Goal: Find contact information: Find contact information

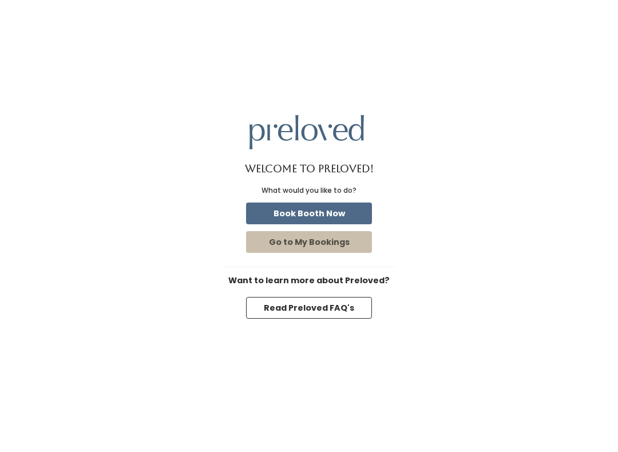
click at [275, 239] on button "Go to My Bookings" at bounding box center [309, 242] width 126 height 22
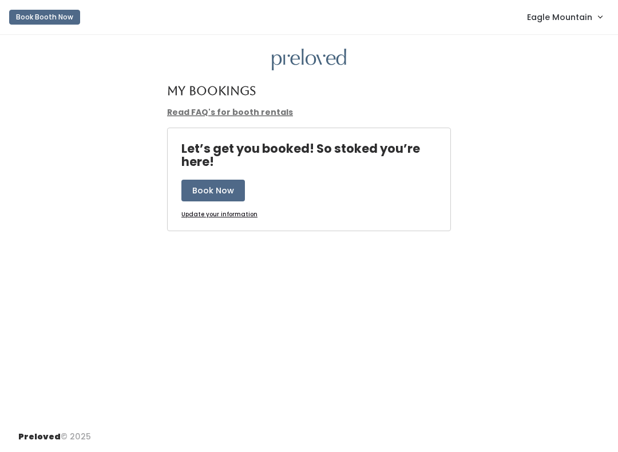
click at [566, 13] on span "Eagle Mountain" at bounding box center [559, 17] width 65 height 13
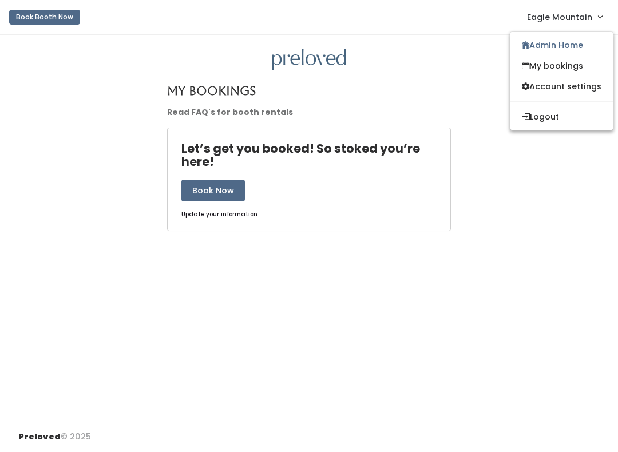
click at [539, 68] on link "My bookings" at bounding box center [562, 66] width 102 height 21
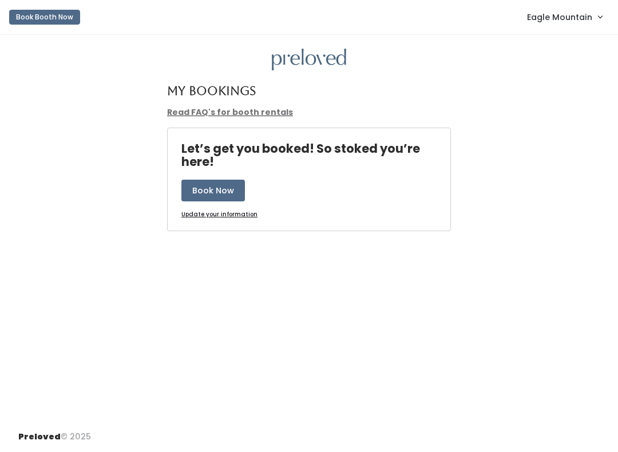
click at [539, 7] on link "Eagle Mountain" at bounding box center [565, 17] width 98 height 25
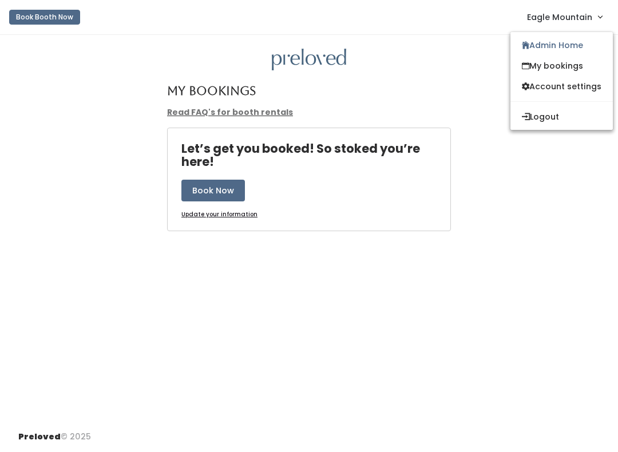
click at [545, 45] on link "Admin Home" at bounding box center [562, 45] width 102 height 21
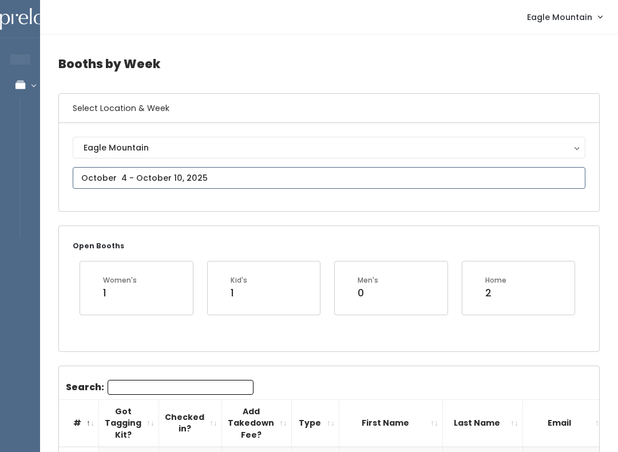
click at [109, 178] on input "text" at bounding box center [329, 178] width 513 height 22
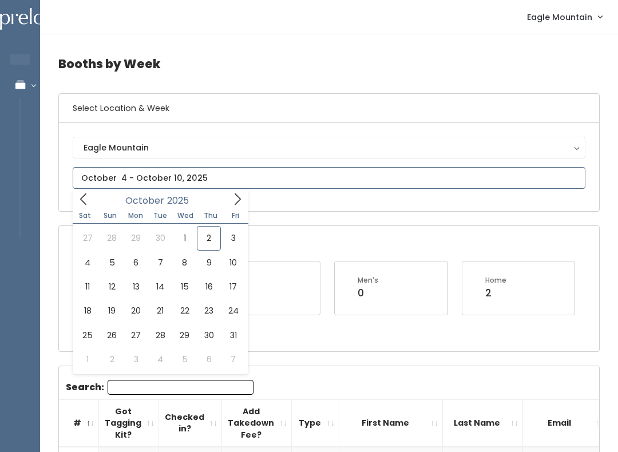
click at [81, 198] on icon at bounding box center [83, 199] width 13 height 13
type input "September 27 to October 3"
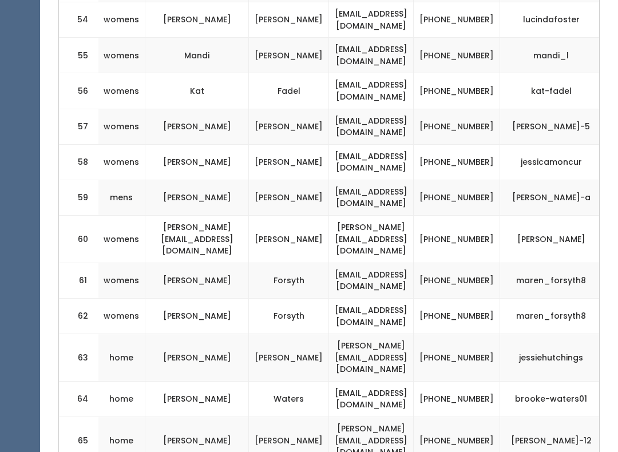
scroll to position [0, 204]
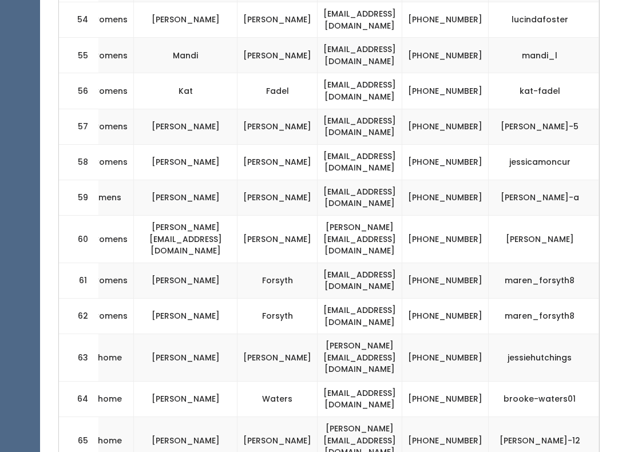
scroll to position [0, 214]
copy td "[PHONE_NUMBER]"
